Goal: Transaction & Acquisition: Purchase product/service

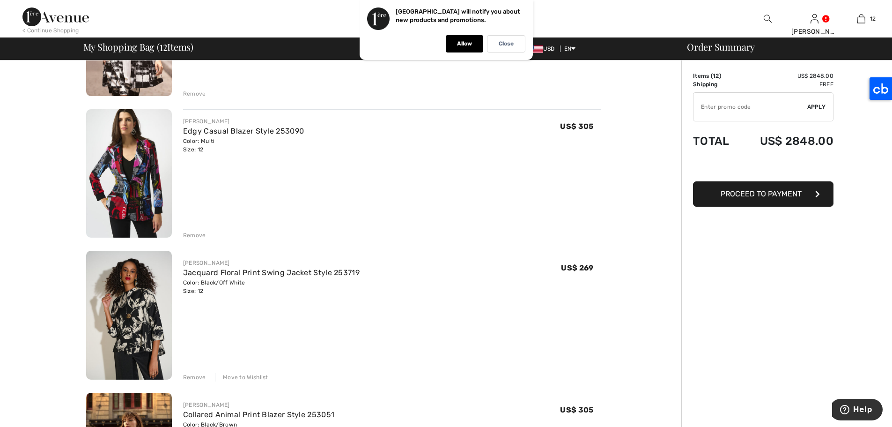
scroll to position [1023, 0]
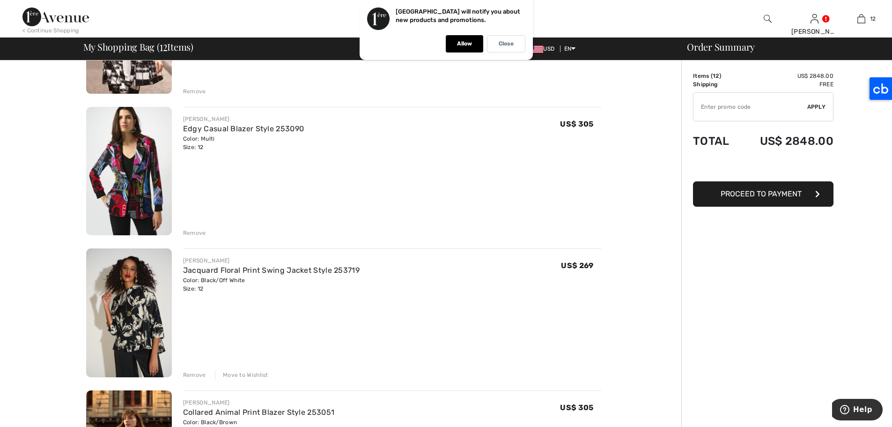
click at [194, 232] on div "Remove" at bounding box center [194, 233] width 23 height 8
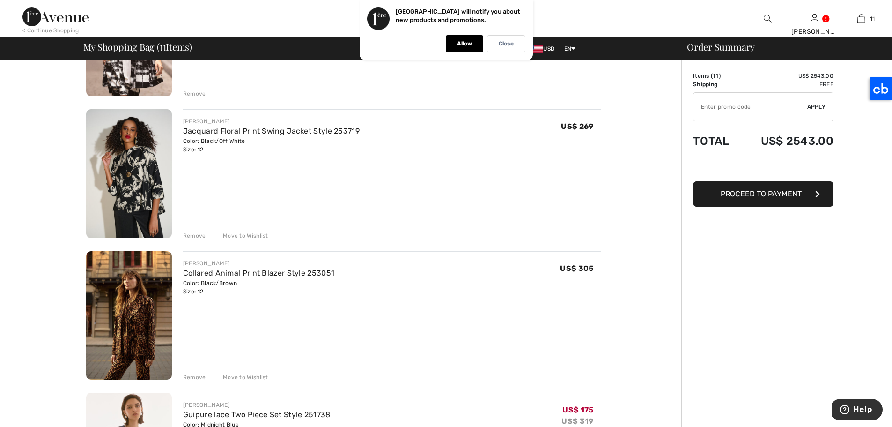
scroll to position [1014, 0]
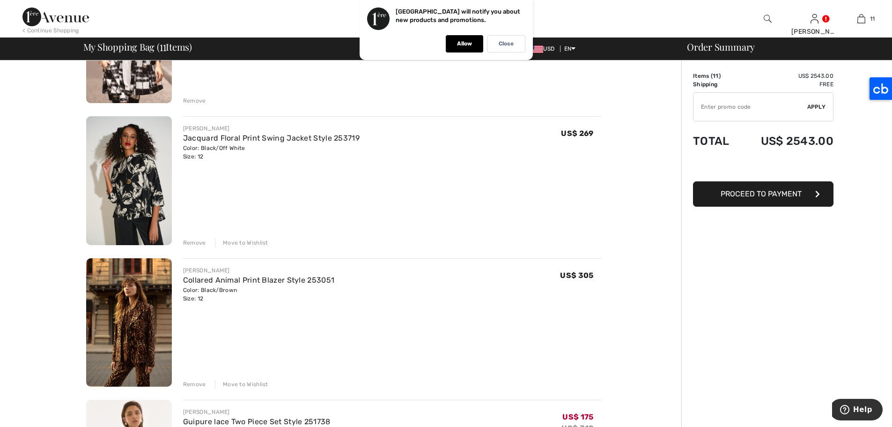
click at [161, 141] on img at bounding box center [129, 180] width 86 height 129
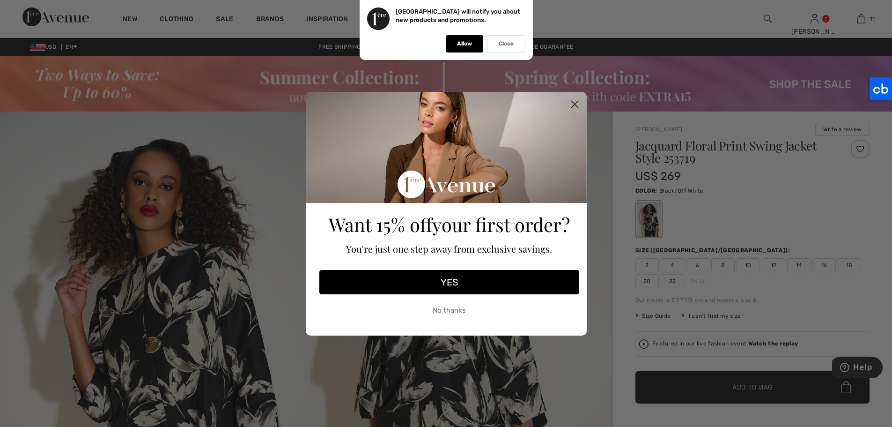
click at [576, 106] on circle "Close dialog" at bounding box center [574, 103] width 15 height 15
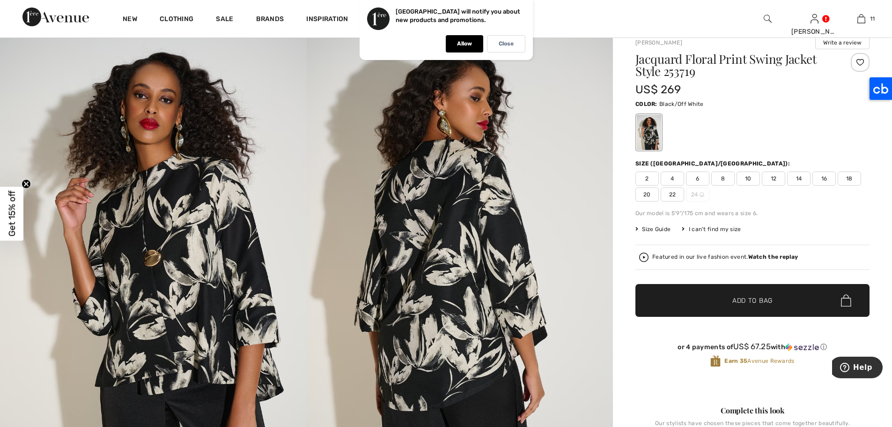
scroll to position [71, 0]
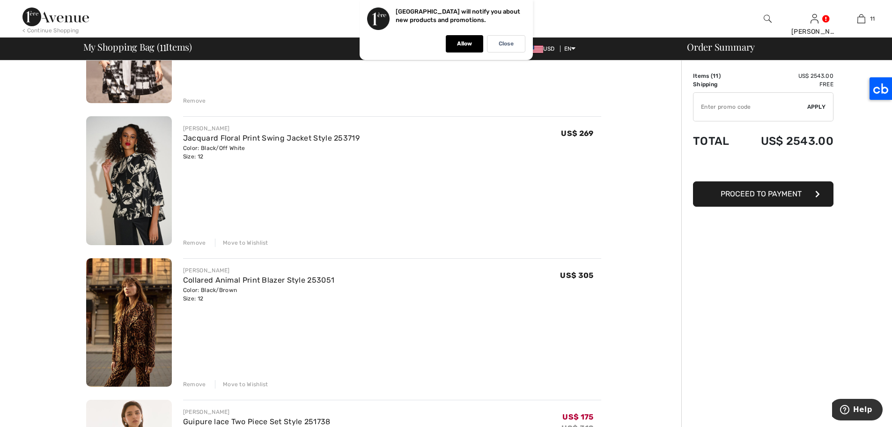
drag, startPoint x: 0, startPoint y: 0, endPoint x: 197, endPoint y: 240, distance: 310.2
click at [197, 240] on div "Remove" at bounding box center [194, 242] width 23 height 8
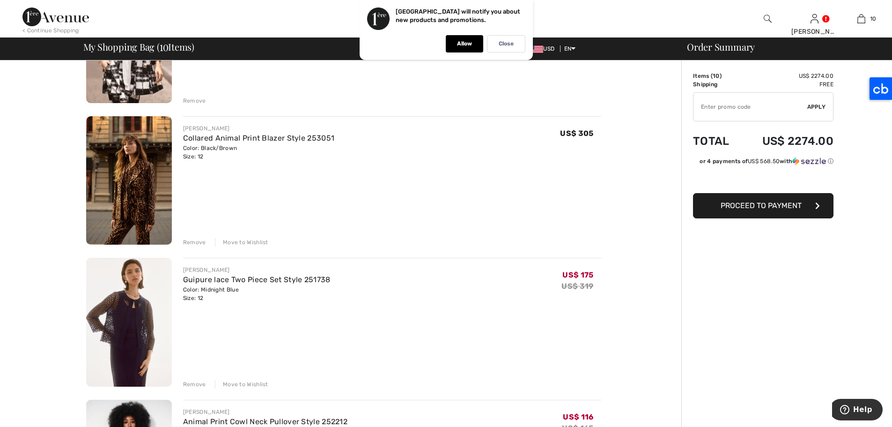
click at [198, 242] on div "Remove" at bounding box center [194, 242] width 23 height 8
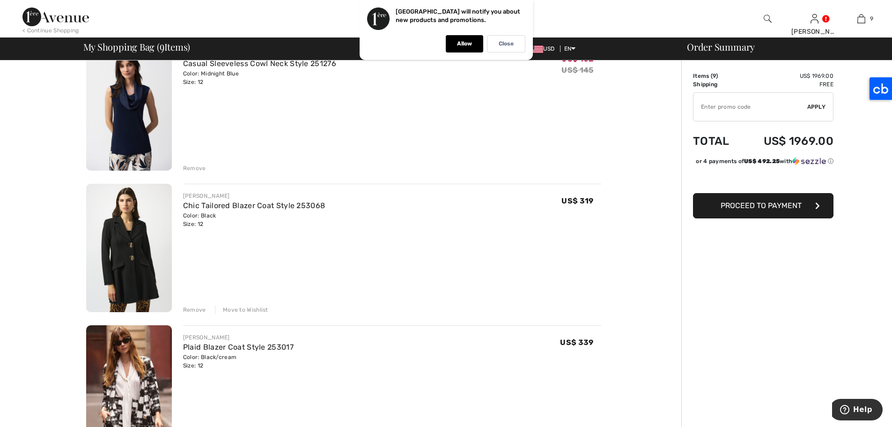
scroll to position [657, 0]
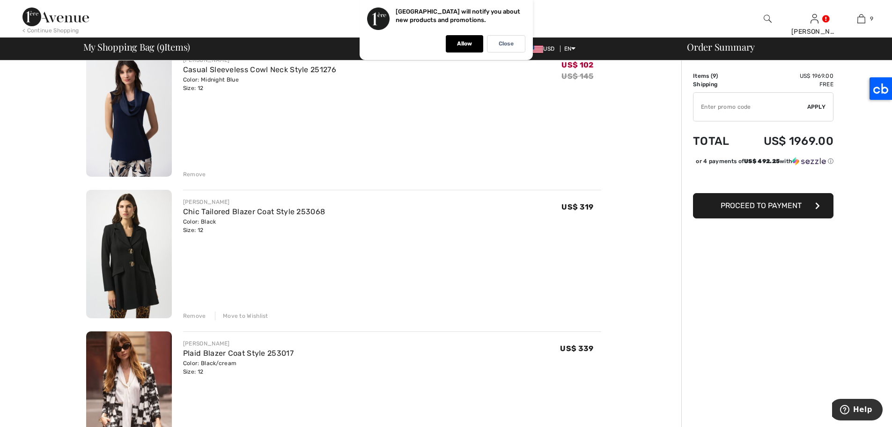
click at [156, 252] on img at bounding box center [129, 254] width 86 height 129
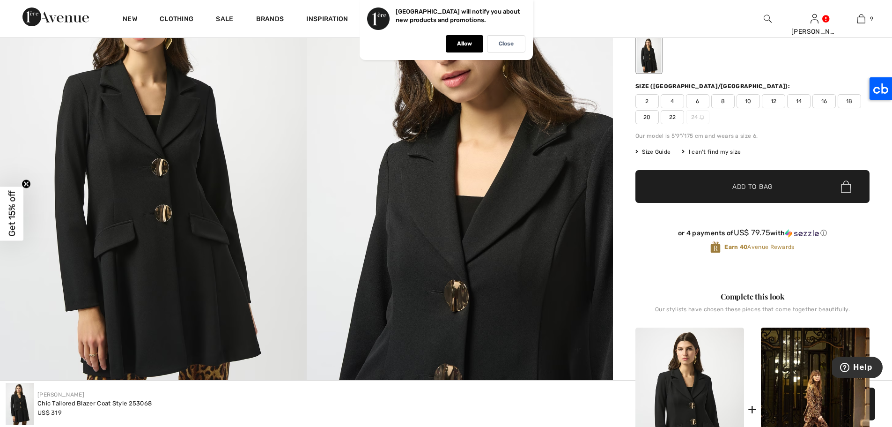
scroll to position [125, 0]
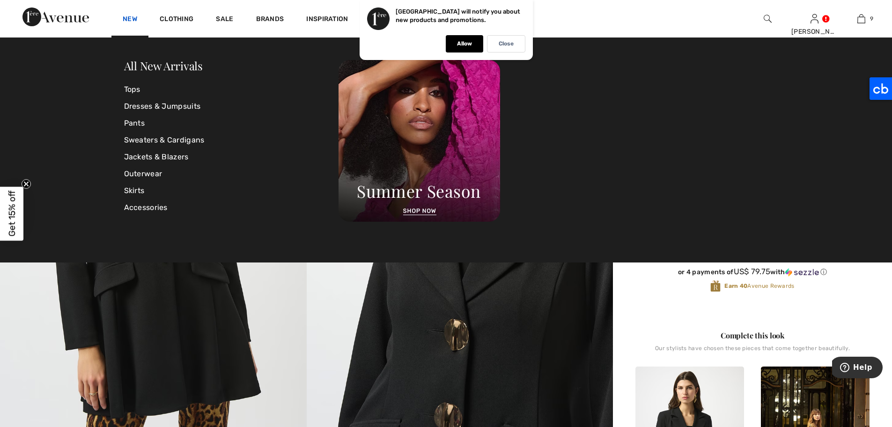
click at [125, 20] on link "New" at bounding box center [130, 20] width 15 height 10
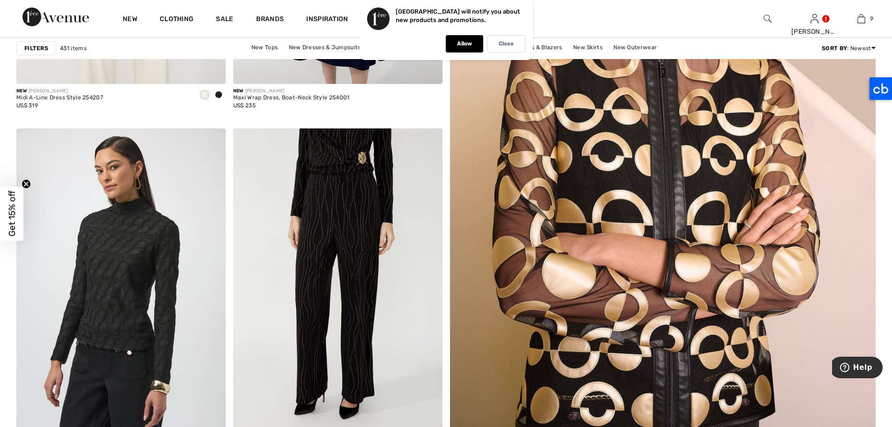
scroll to position [528, 0]
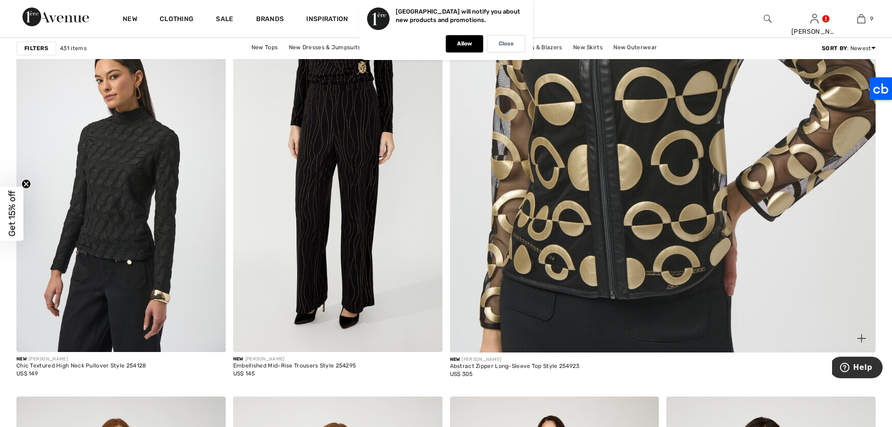
click at [684, 195] on img at bounding box center [663, 63] width 511 height 767
click at [718, 168] on img at bounding box center [663, 63] width 511 height 767
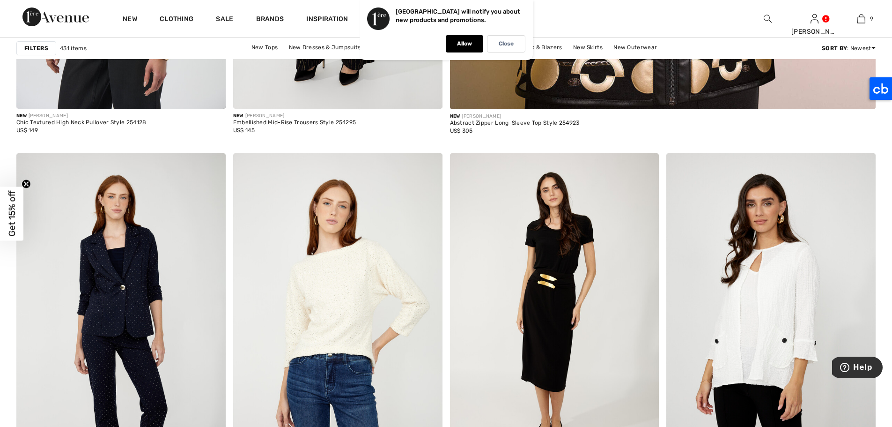
scroll to position [833, 0]
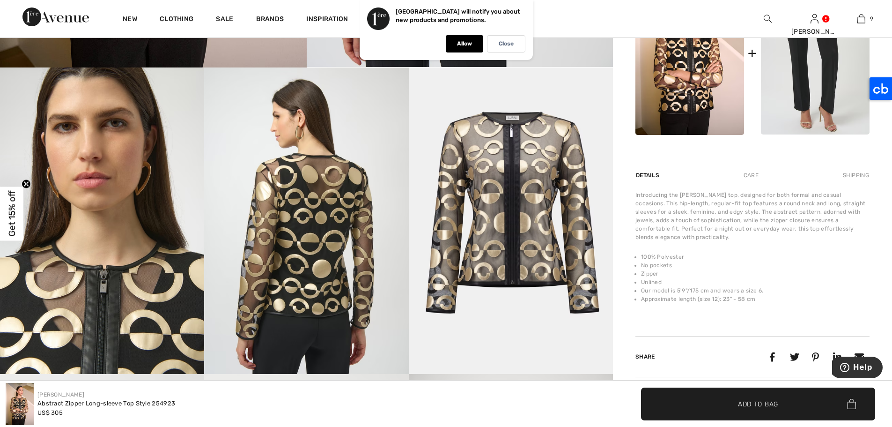
scroll to position [463, 0]
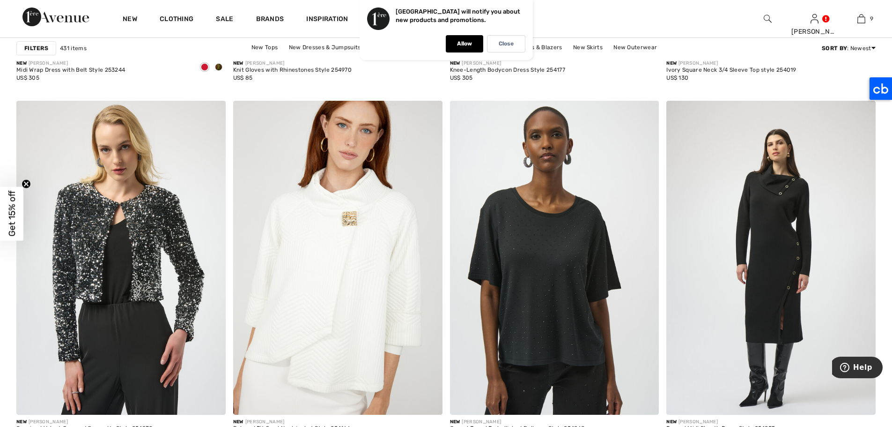
scroll to position [2068, 0]
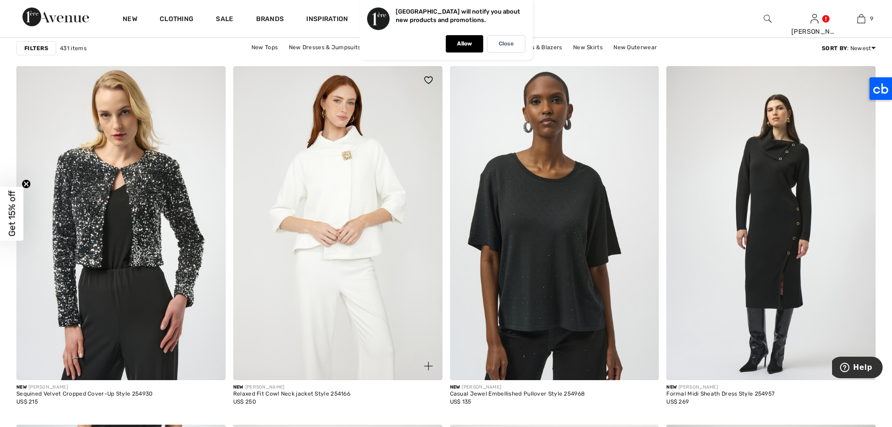
click at [370, 178] on img at bounding box center [337, 223] width 209 height 314
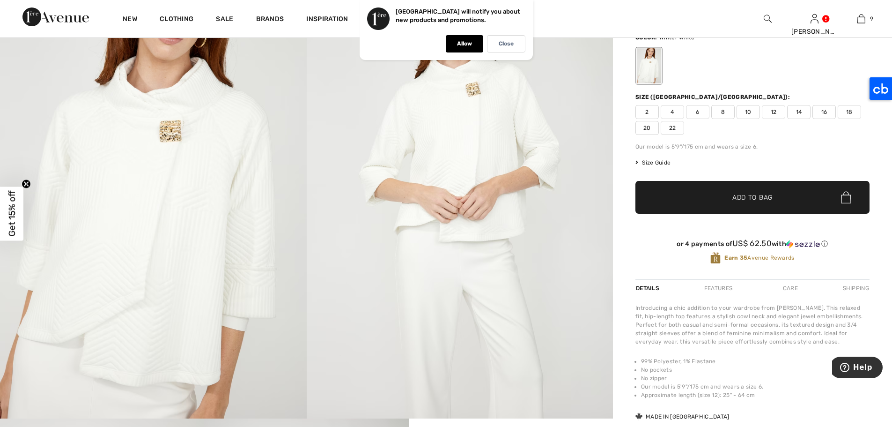
scroll to position [146, 0]
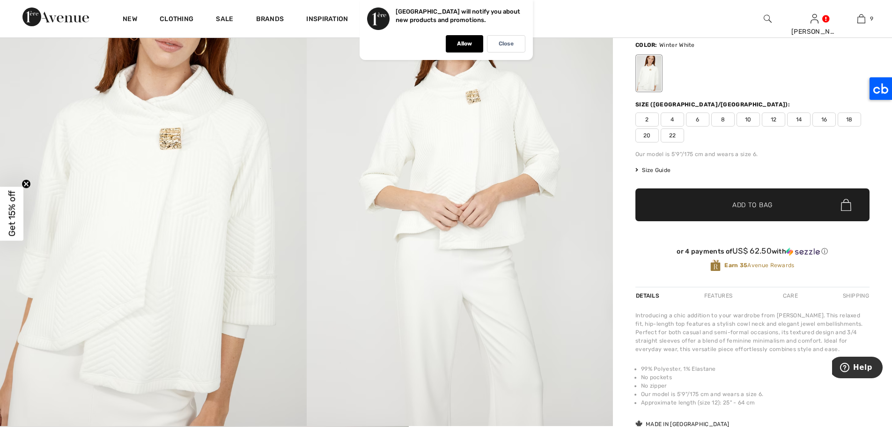
click at [806, 124] on span "14" at bounding box center [799, 119] width 23 height 14
click at [799, 199] on span "✔ Added to Bag Add to Bag" at bounding box center [753, 204] width 234 height 33
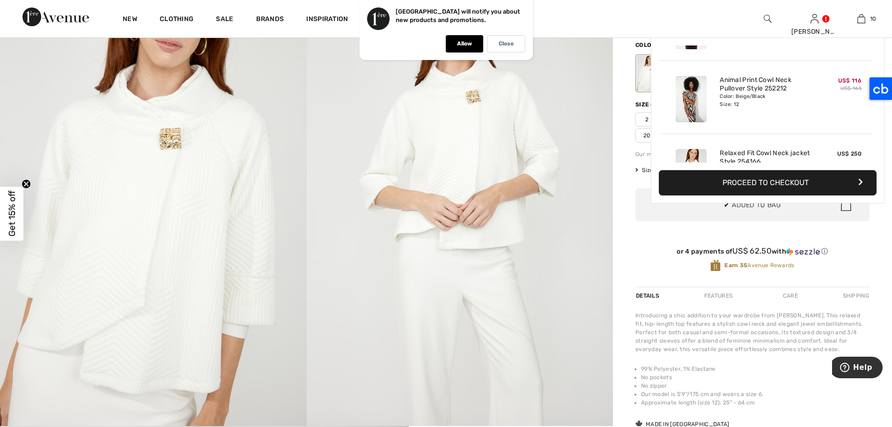
scroll to position [614, 0]
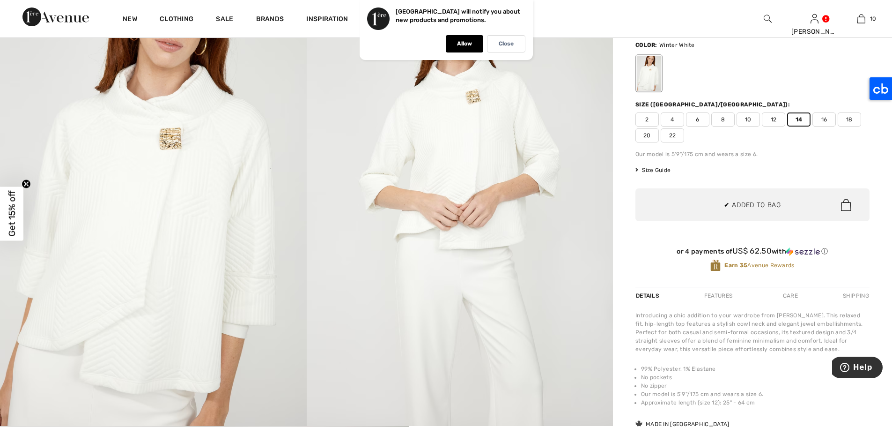
click at [487, 147] on img at bounding box center [460, 196] width 307 height 460
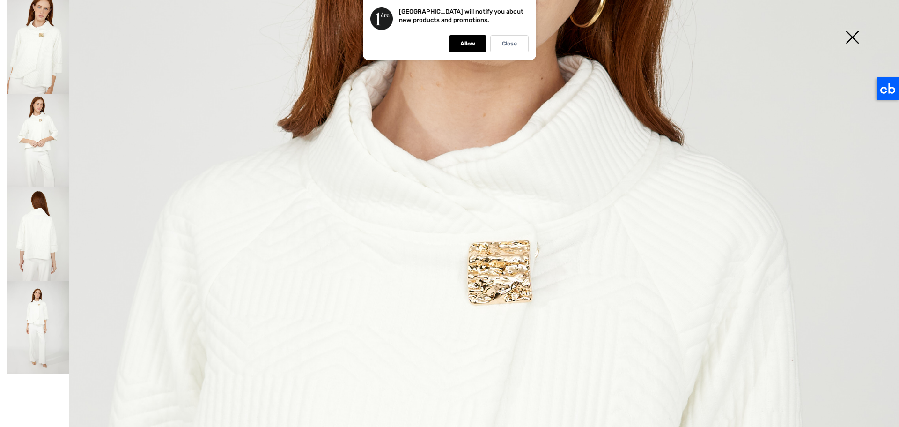
scroll to position [118, 0]
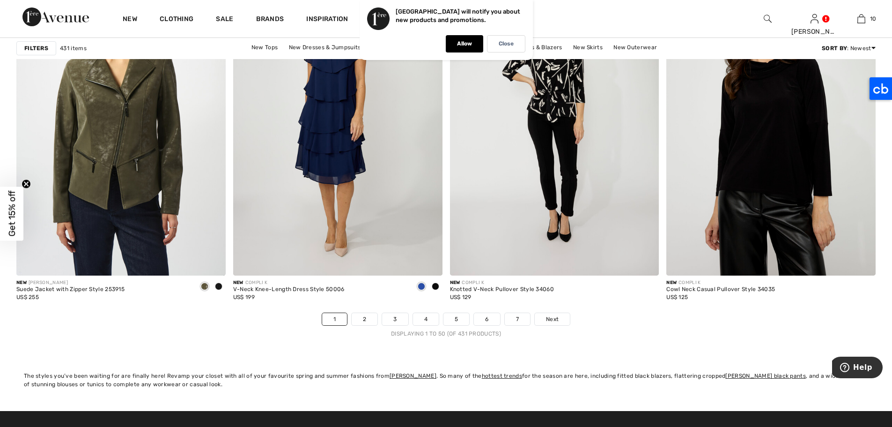
scroll to position [5332, 0]
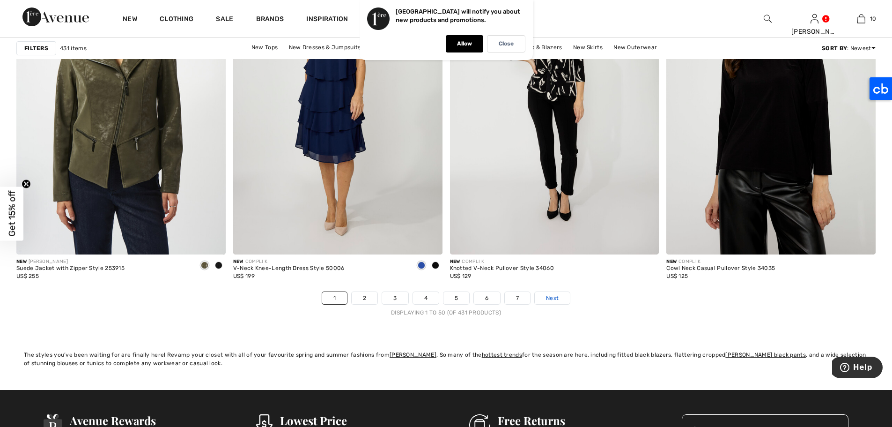
click at [554, 299] on span "Next" at bounding box center [552, 298] width 13 height 8
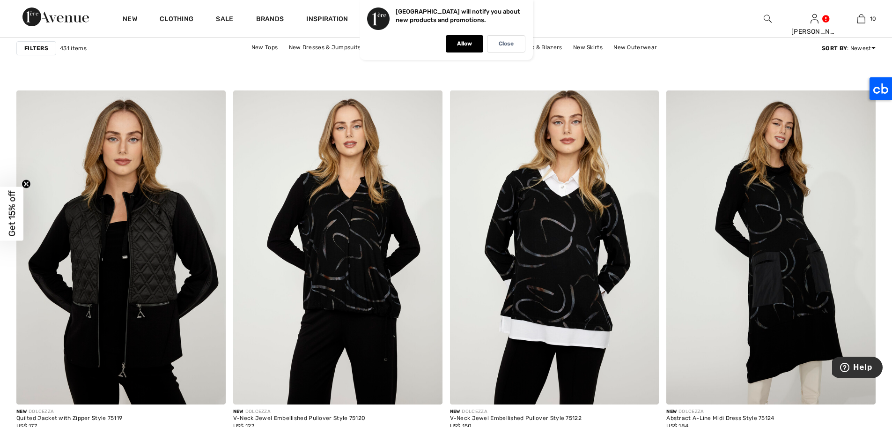
scroll to position [4514, 0]
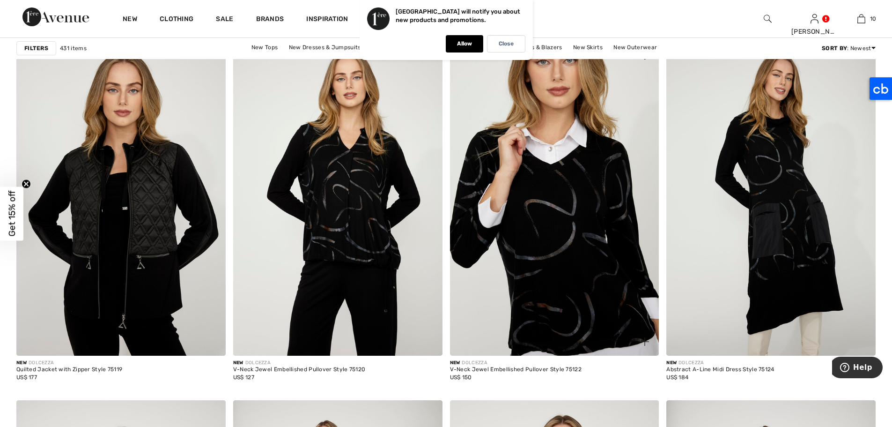
click at [567, 165] on img at bounding box center [554, 199] width 209 height 314
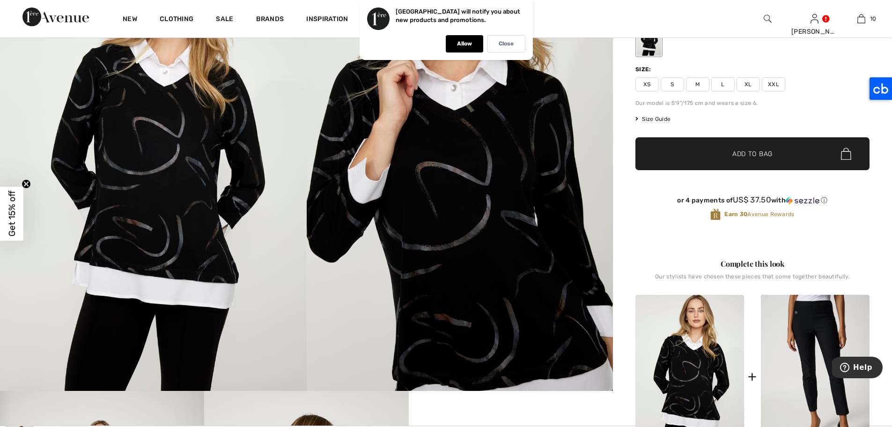
scroll to position [178, 0]
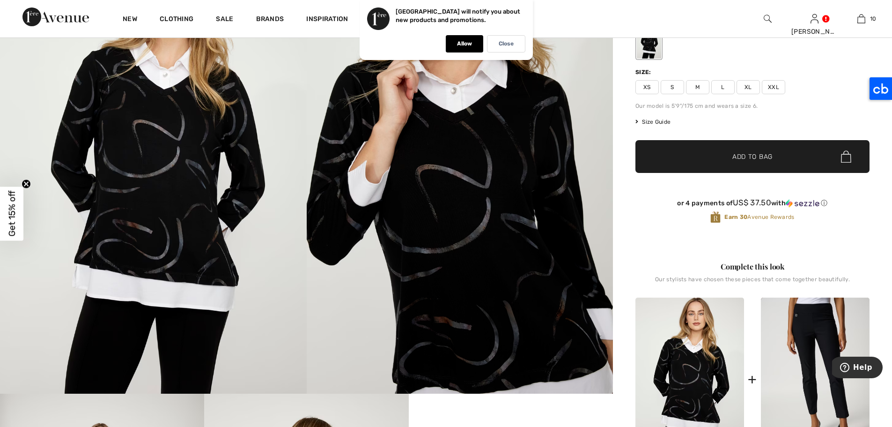
click at [746, 81] on span "XL" at bounding box center [748, 87] width 23 height 14
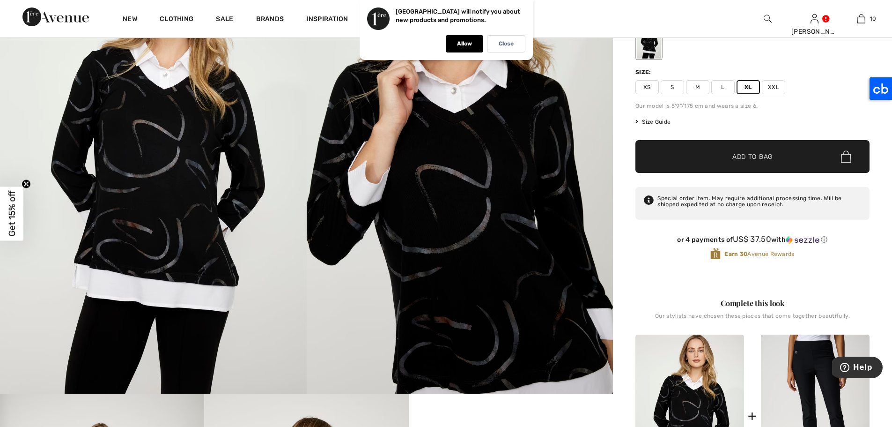
click at [752, 156] on span "Add to Bag" at bounding box center [753, 157] width 40 height 10
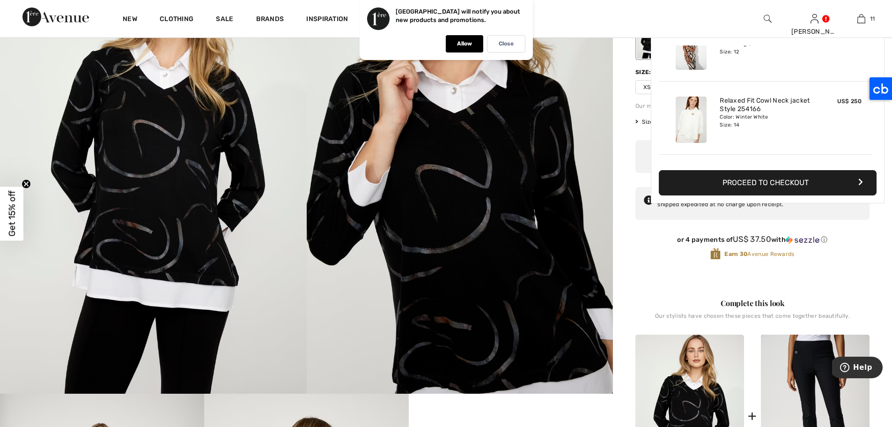
scroll to position [687, 0]
